Goal: Information Seeking & Learning: Learn about a topic

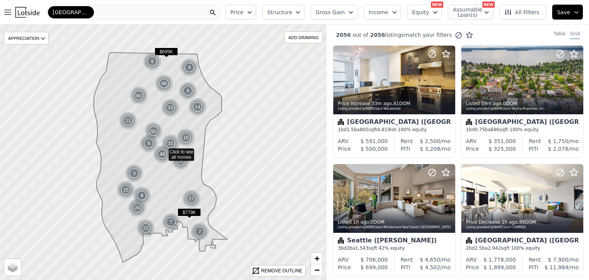
click at [291, 11] on span "Structure" at bounding box center [279, 12] width 25 height 8
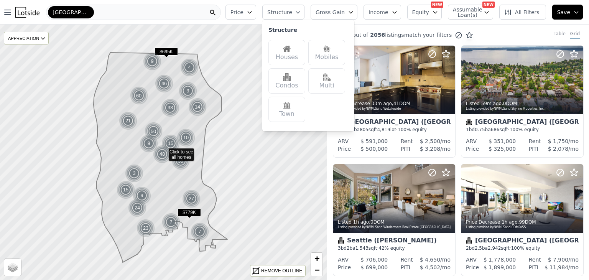
click at [291, 49] on img at bounding box center [287, 49] width 8 height 8
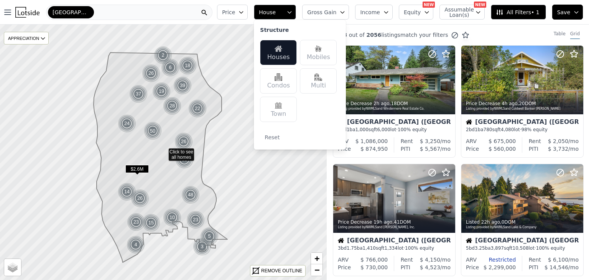
click at [244, 10] on icon "button" at bounding box center [241, 12] width 6 height 6
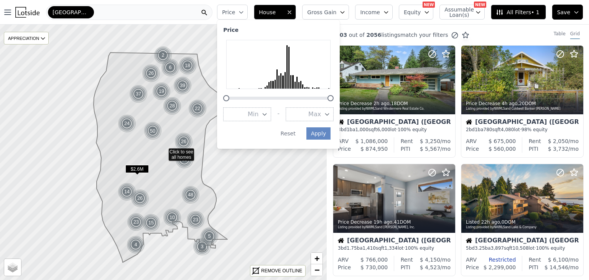
click at [319, 113] on button "Max" at bounding box center [310, 114] width 48 height 14
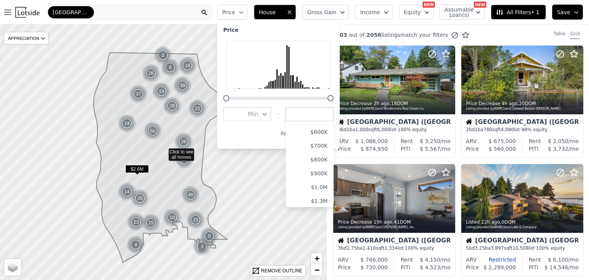
scroll to position [79, 0]
click at [316, 187] on button "$1.0M" at bounding box center [310, 187] width 48 height 14
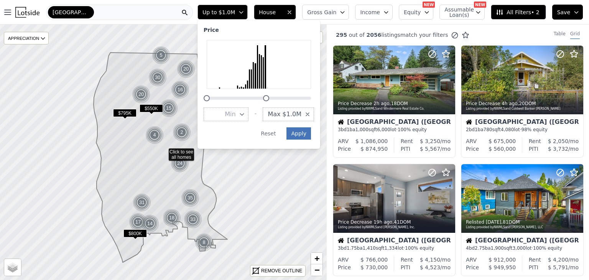
click at [311, 135] on button "Apply" at bounding box center [298, 133] width 25 height 12
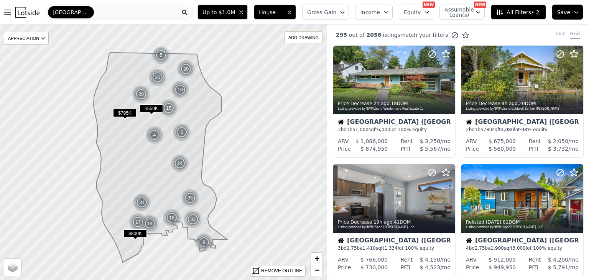
click at [513, 14] on span "All Filters • 2" at bounding box center [517, 12] width 43 height 8
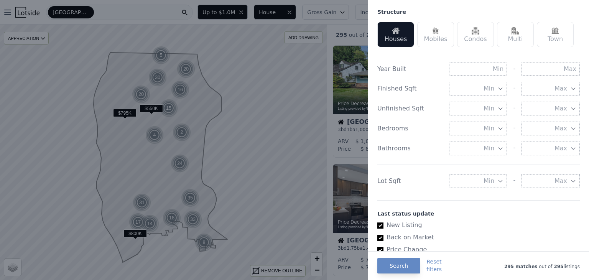
scroll to position [239, 0]
click at [491, 180] on button "Min" at bounding box center [478, 180] width 58 height 14
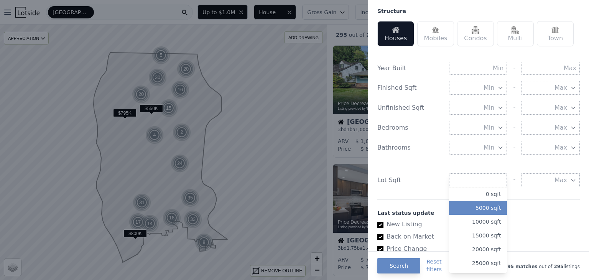
click at [465, 209] on button "5000 sqft" at bounding box center [478, 208] width 58 height 14
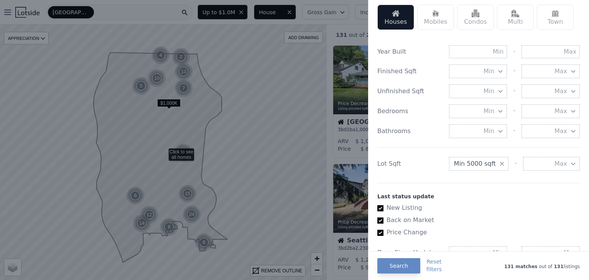
scroll to position [255, 0]
click at [540, 53] on input "text" at bounding box center [550, 52] width 58 height 13
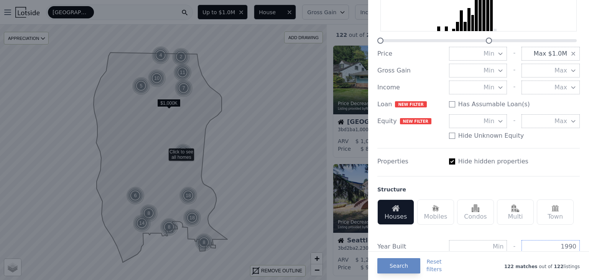
scroll to position [60, 0]
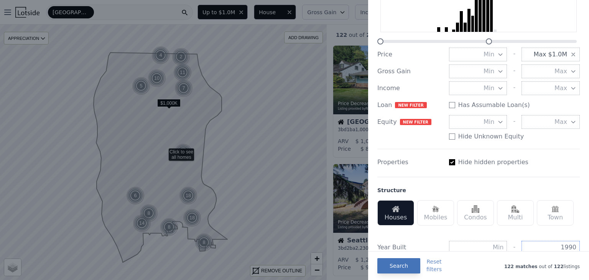
type input "1990"
click at [402, 270] on button "Search" at bounding box center [398, 265] width 43 height 15
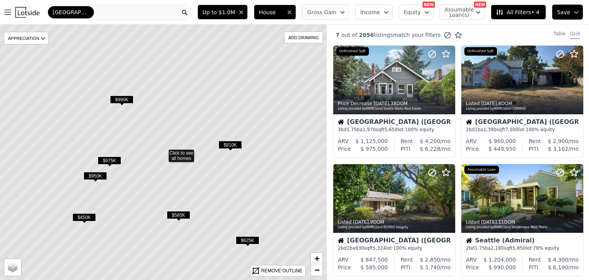
click at [125, 97] on span "$990K" at bounding box center [121, 99] width 23 height 8
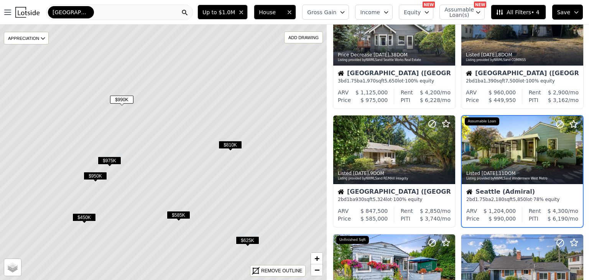
scroll to position [55, 0]
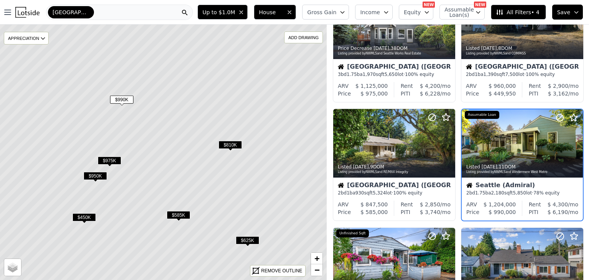
click at [112, 161] on span "$975K" at bounding box center [109, 160] width 23 height 8
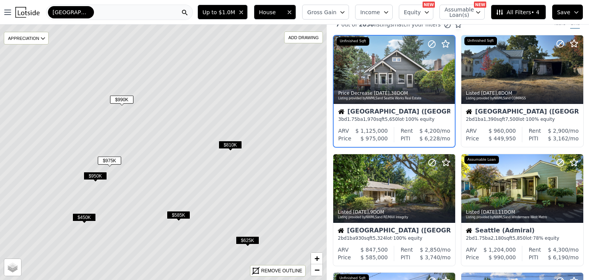
scroll to position [0, 0]
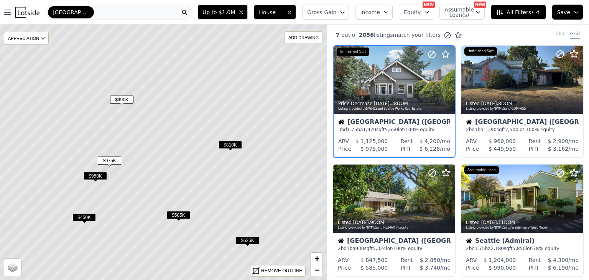
click at [88, 218] on span "$450K" at bounding box center [83, 217] width 23 height 8
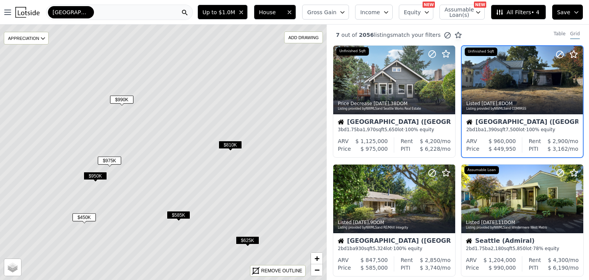
click at [542, 120] on div "Seattle (West Seattle)" at bounding box center [522, 123] width 112 height 8
click at [90, 217] on span "$450K" at bounding box center [83, 217] width 23 height 8
click at [550, 125] on div "Seattle (West Seattle)" at bounding box center [522, 123] width 112 height 8
click at [86, 212] on icon at bounding box center [163, 152] width 393 height 308
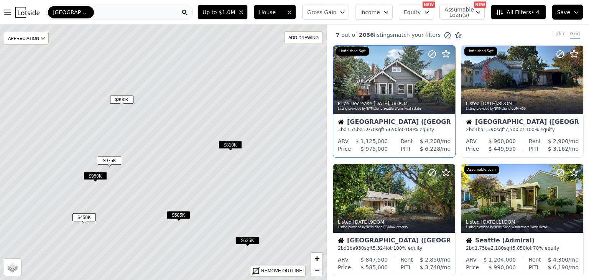
click at [434, 108] on div "Listing provided by NWMLS and Seattle Works Real Estate" at bounding box center [394, 109] width 113 height 5
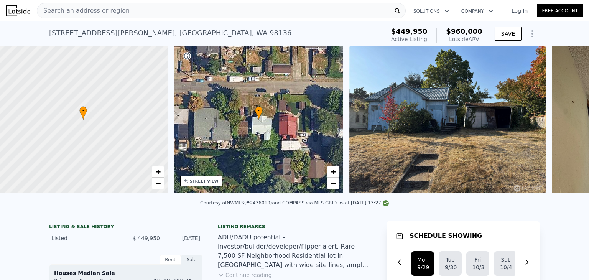
scroll to position [0, 3]
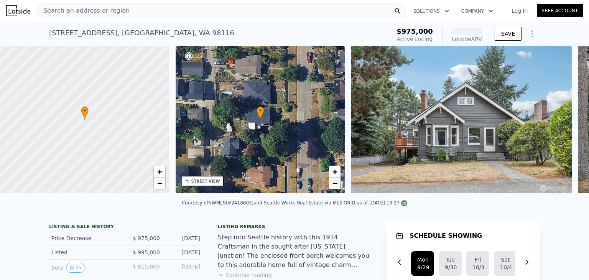
scroll to position [0, 178]
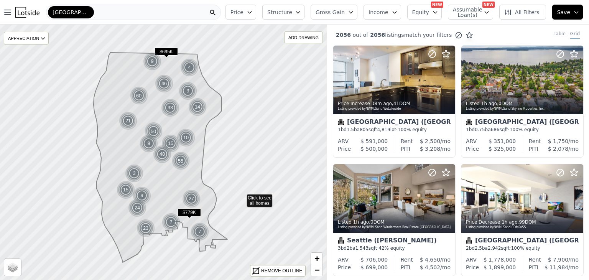
click at [256, 9] on button "Price" at bounding box center [240, 12] width 31 height 15
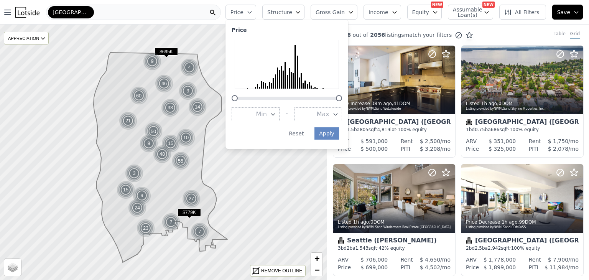
click at [329, 111] on span "Max" at bounding box center [323, 114] width 13 height 9
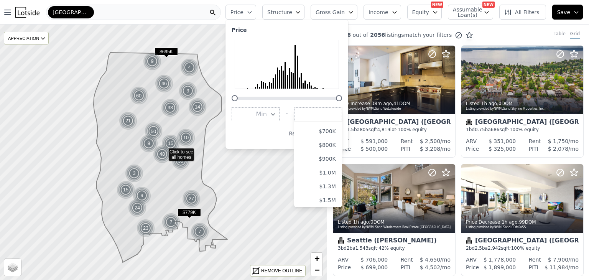
scroll to position [100, 0]
click at [337, 166] on button "$1.0M" at bounding box center [318, 166] width 48 height 14
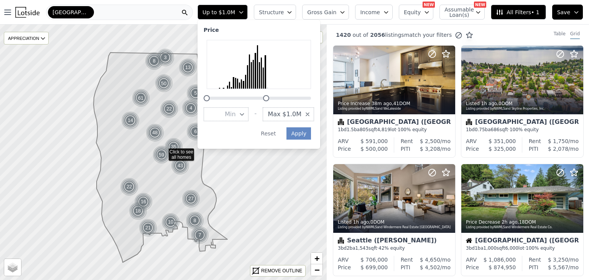
click at [283, 14] on span "Structure" at bounding box center [271, 12] width 25 height 8
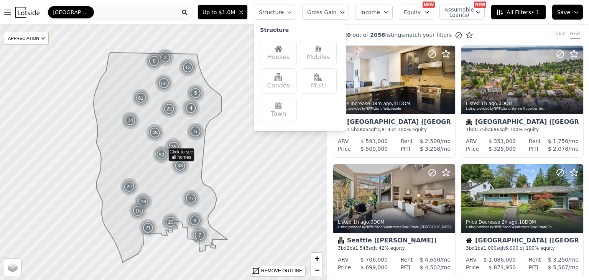
click at [291, 57] on div "Houses" at bounding box center [278, 52] width 37 height 25
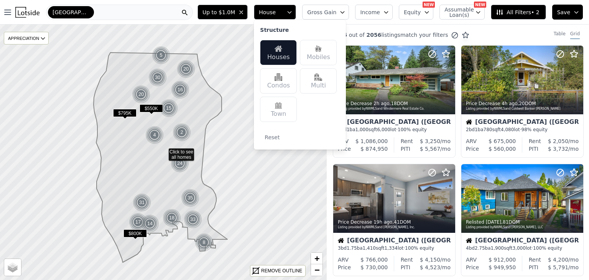
click at [515, 13] on span "All Filters • 2" at bounding box center [517, 12] width 43 height 8
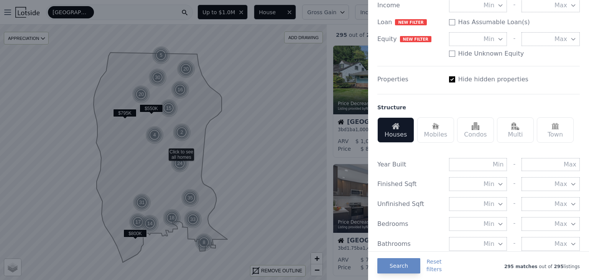
scroll to position [146, 0]
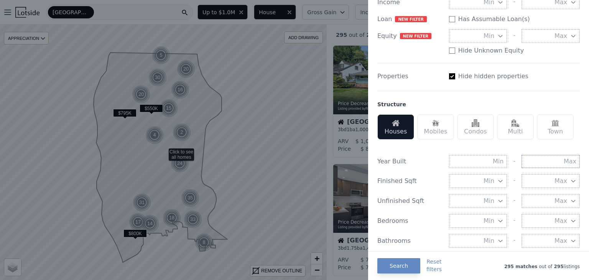
click at [545, 161] on input "text" at bounding box center [550, 161] width 58 height 13
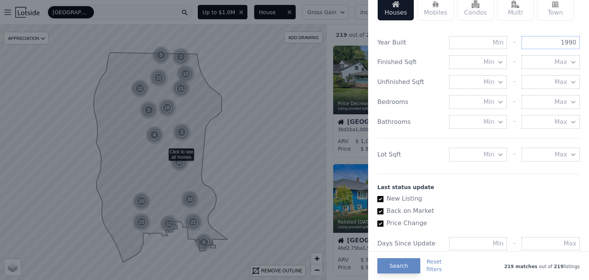
scroll to position [273, 0]
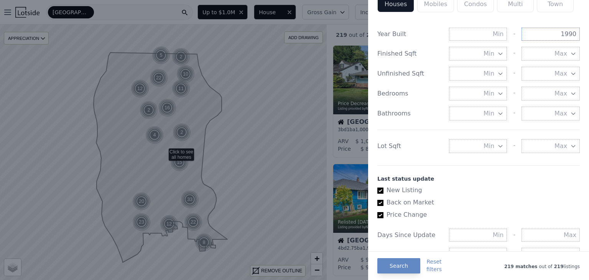
type input "1990"
click at [543, 142] on button "Max" at bounding box center [550, 146] width 58 height 14
click at [497, 140] on button "Min" at bounding box center [478, 146] width 58 height 14
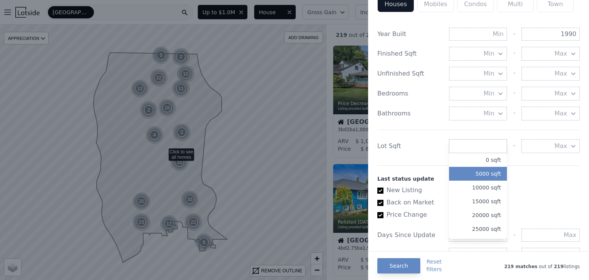
click at [486, 172] on button "5000 sqft" at bounding box center [478, 174] width 58 height 14
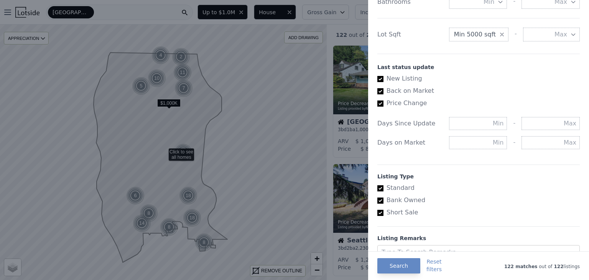
scroll to position [419, 0]
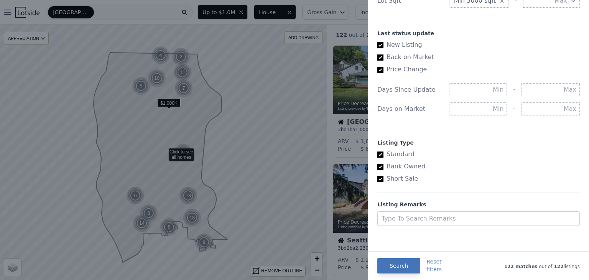
click at [402, 262] on button "Search" at bounding box center [398, 265] width 43 height 15
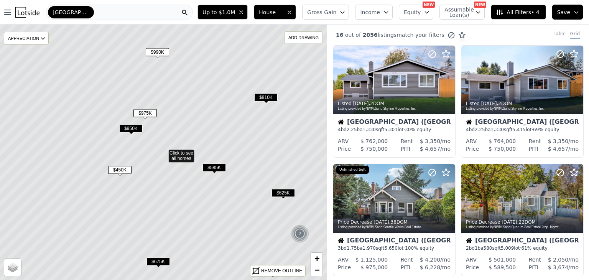
click at [122, 170] on span "$450K" at bounding box center [119, 170] width 23 height 8
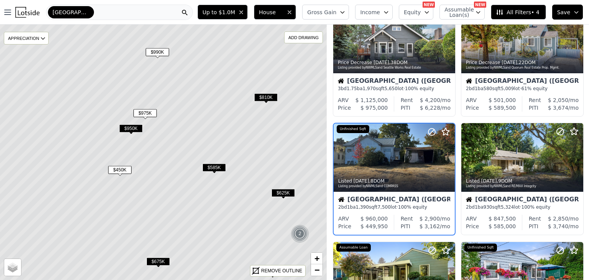
scroll to position [174, 0]
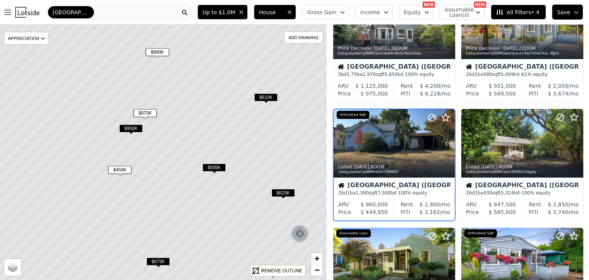
click at [417, 176] on div "Listed 1w ago , 8 DOM Listing provided by NWMLS and COMPASS" at bounding box center [394, 168] width 121 height 18
click at [269, 97] on span "$810K" at bounding box center [265, 97] width 23 height 8
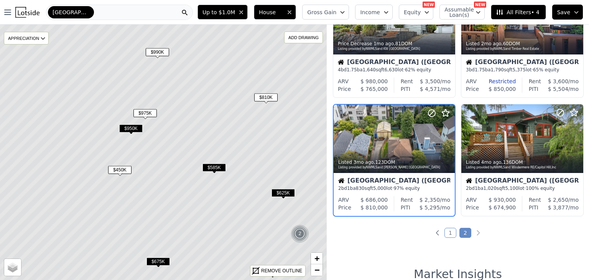
scroll to position [55, 0]
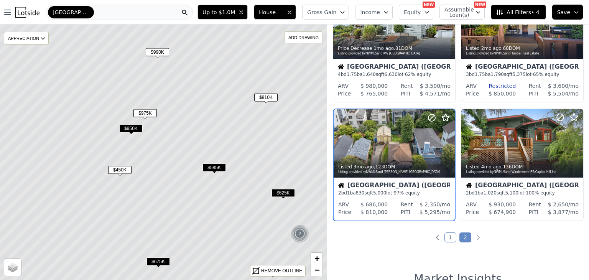
click at [423, 186] on div "Seattle (North Delridge)" at bounding box center [394, 186] width 112 height 8
click at [285, 194] on span "$625K" at bounding box center [282, 193] width 23 height 8
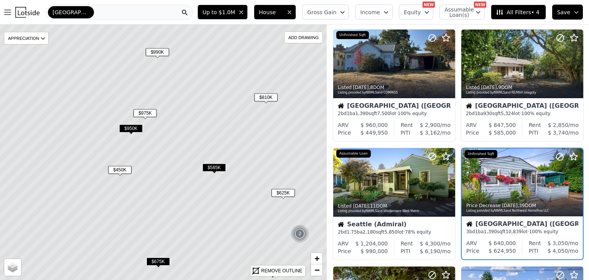
scroll to position [292, 0]
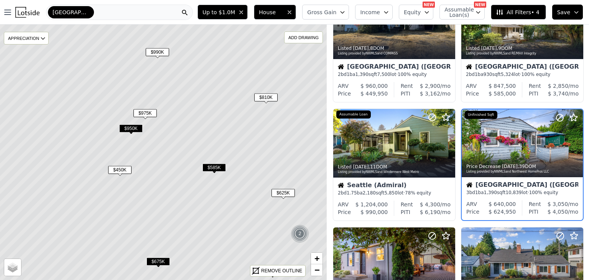
click at [526, 173] on div "Listing provided by NWMLS and Northwest HomePros LLC" at bounding box center [522, 171] width 113 height 5
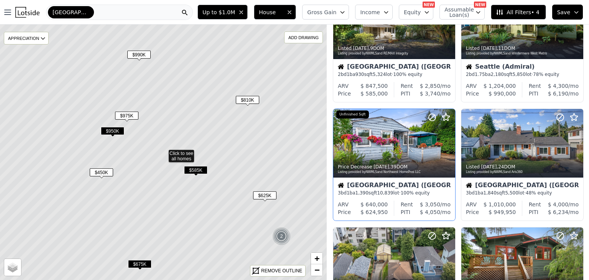
scroll to position [174, 0]
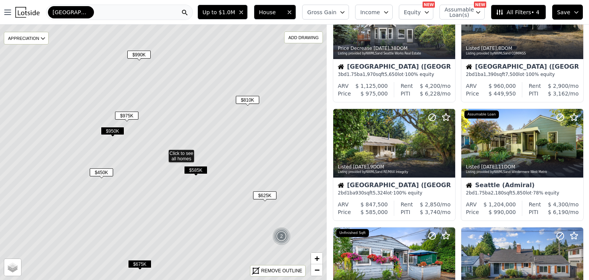
click at [103, 172] on span "$450K" at bounding box center [101, 172] width 23 height 8
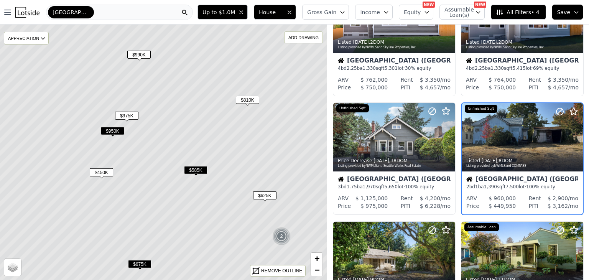
scroll to position [55, 0]
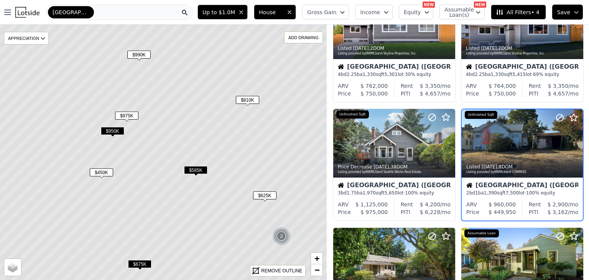
click at [552, 162] on div "Listed 1w ago , 8 DOM Listing provided by NWMLS and COMPASS" at bounding box center [522, 168] width 121 height 18
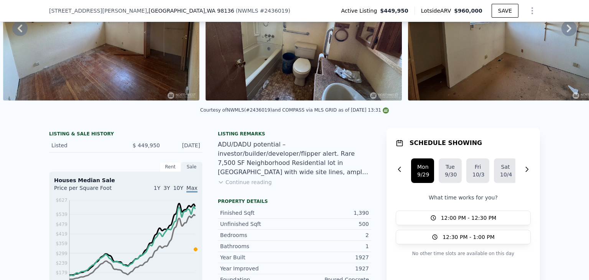
scroll to position [89, 0]
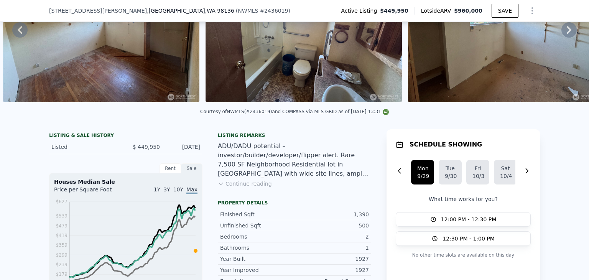
click at [239, 187] on button "Continue reading" at bounding box center [245, 184] width 54 height 8
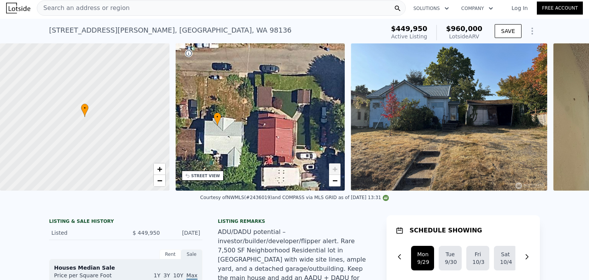
scroll to position [0, 3]
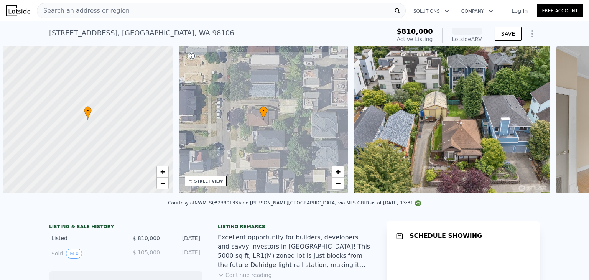
scroll to position [0, 3]
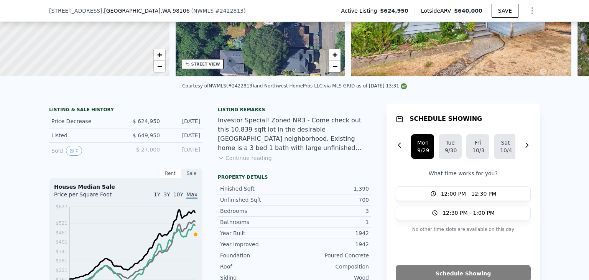
scroll to position [118, 0]
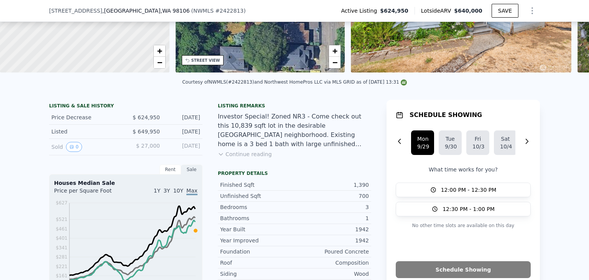
click at [250, 158] on button "Continue reading" at bounding box center [245, 154] width 54 height 8
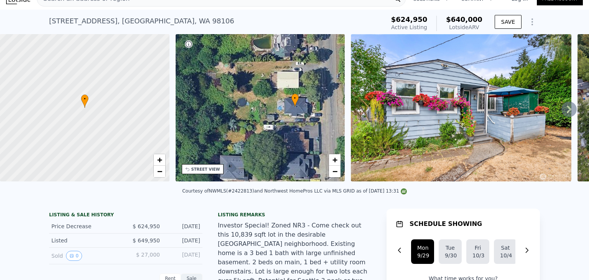
scroll to position [7, 0]
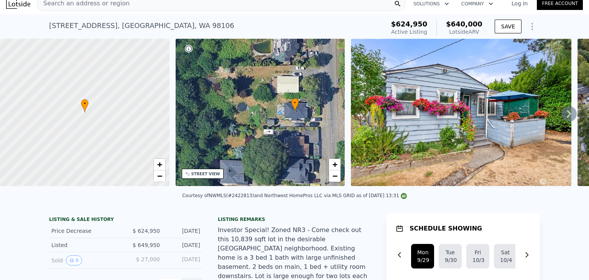
click at [561, 115] on icon at bounding box center [568, 113] width 15 height 15
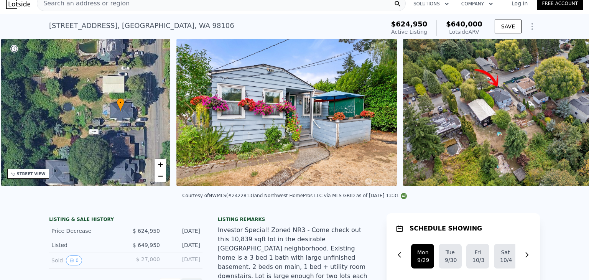
scroll to position [0, 178]
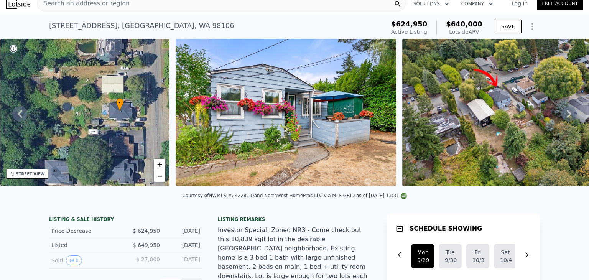
click at [528, 147] on img at bounding box center [512, 112] width 221 height 147
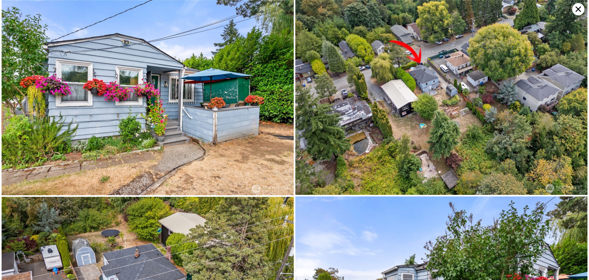
click at [520, 151] on img at bounding box center [441, 97] width 292 height 195
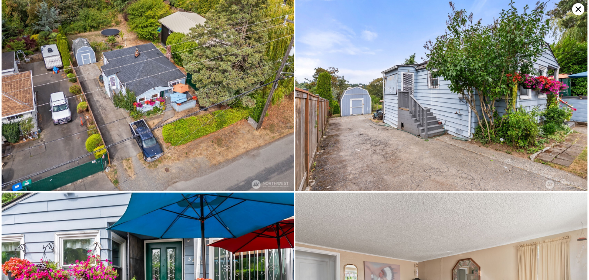
scroll to position [194, 0]
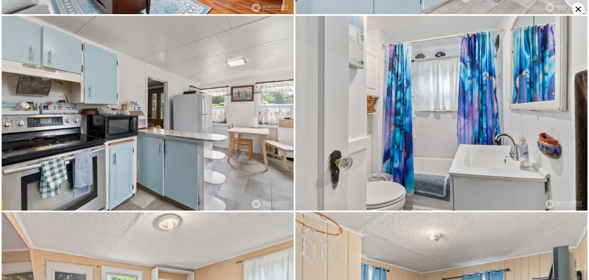
scroll to position [778, 0]
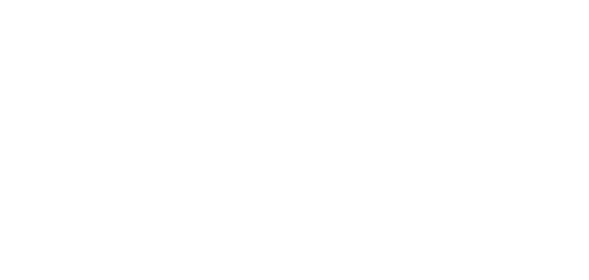
click at [239, 197] on div at bounding box center [294, 140] width 589 height 280
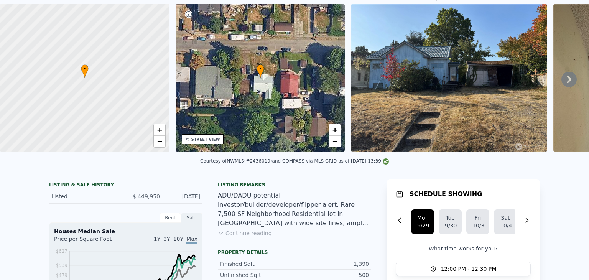
scroll to position [3, 0]
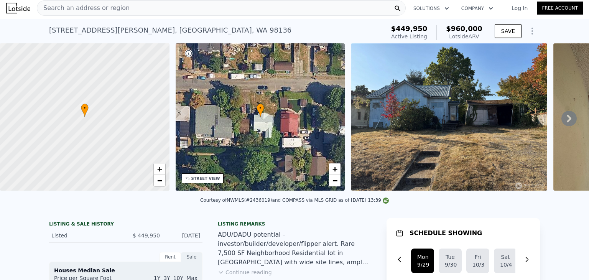
click at [527, 29] on icon "Show Options" at bounding box center [531, 30] width 9 height 9
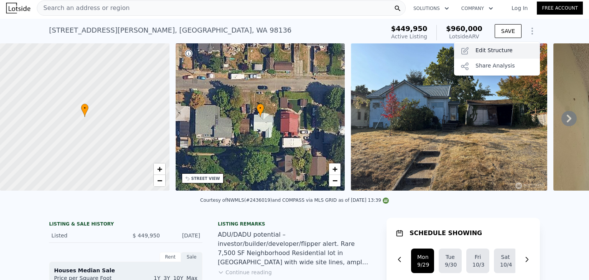
click at [510, 49] on div "Edit Structure" at bounding box center [497, 50] width 86 height 15
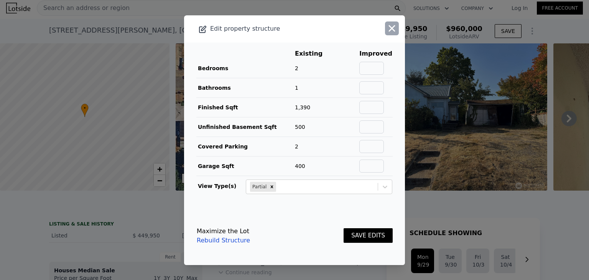
click at [386, 26] on icon "button" at bounding box center [391, 28] width 11 height 11
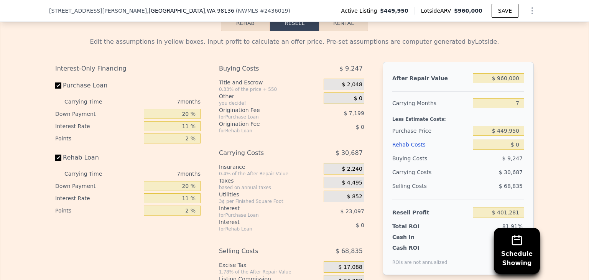
scroll to position [1273, 0]
click at [244, 28] on button "Rehab" at bounding box center [245, 22] width 49 height 16
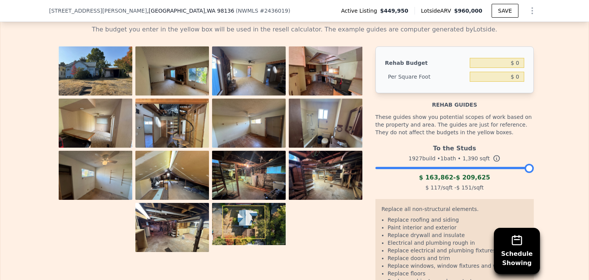
scroll to position [1282, 0]
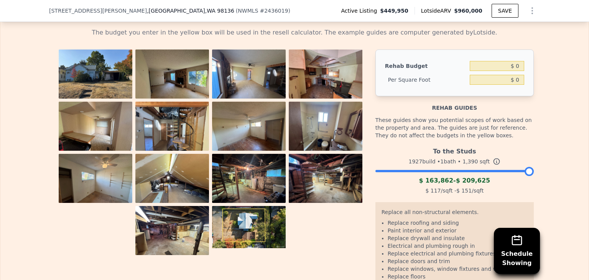
click at [294, 22] on button "Resell" at bounding box center [294, 14] width 49 height 16
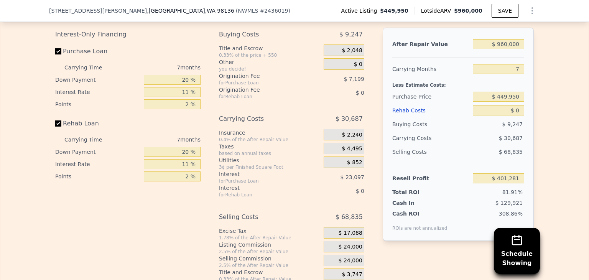
scroll to position [1308, 0]
click at [182, 72] on div "7 months" at bounding box center [158, 67] width 83 height 12
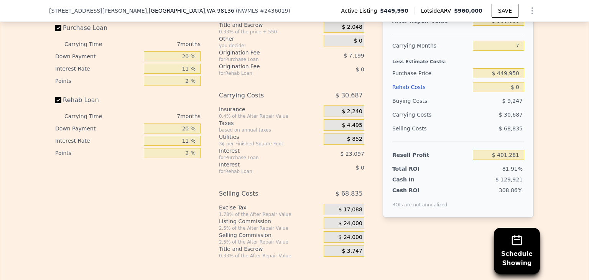
scroll to position [1331, 0]
click at [515, 50] on input "7" at bounding box center [498, 45] width 51 height 10
type input "12"
type input "$ 379,362"
type input "12"
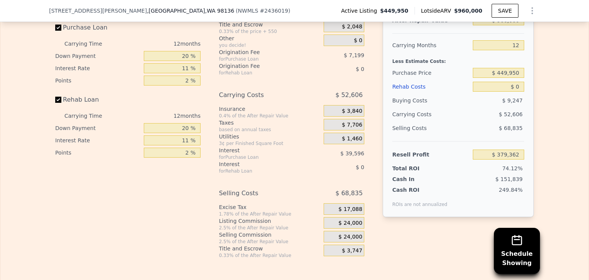
click at [547, 185] on div "Edit the assumptions in yellow boxes. Input profit to calculate an offer price.…" at bounding box center [294, 115] width 588 height 285
click at [503, 25] on input "$ 960,000" at bounding box center [498, 20] width 51 height 10
type input "$ 90,000"
type input "-$ 425,275"
type input "$ 950,000"
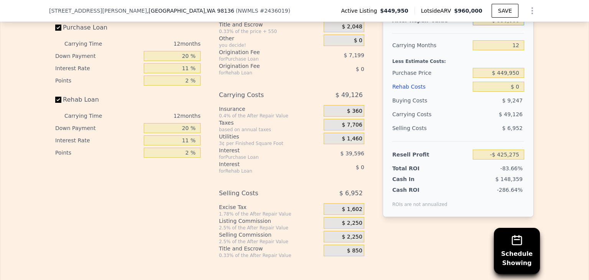
type input "$ 370,113"
type input "$ 950,000"
click at [542, 134] on div "Edit the assumptions in yellow boxes. Input profit to calculate an offer price.…" at bounding box center [294, 115] width 588 height 285
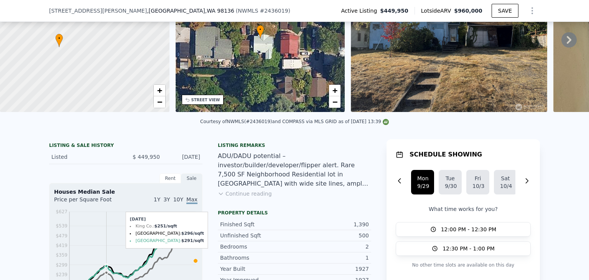
scroll to position [79, 0]
